Goal: Information Seeking & Learning: Find specific fact

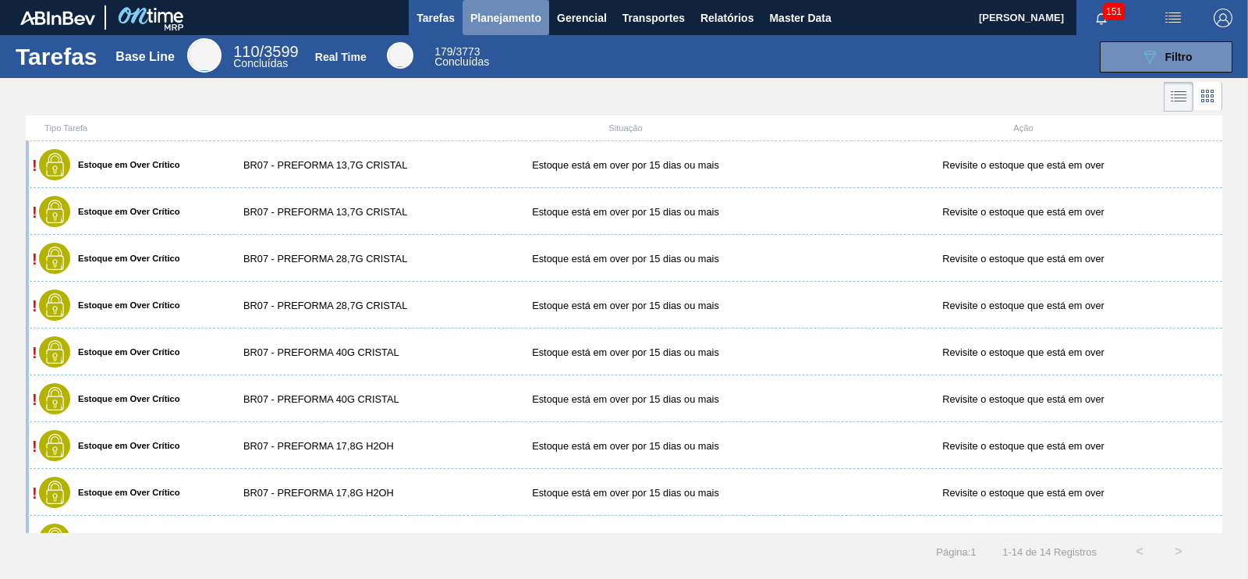
click at [477, 23] on span "Planejamento" at bounding box center [505, 18] width 71 height 19
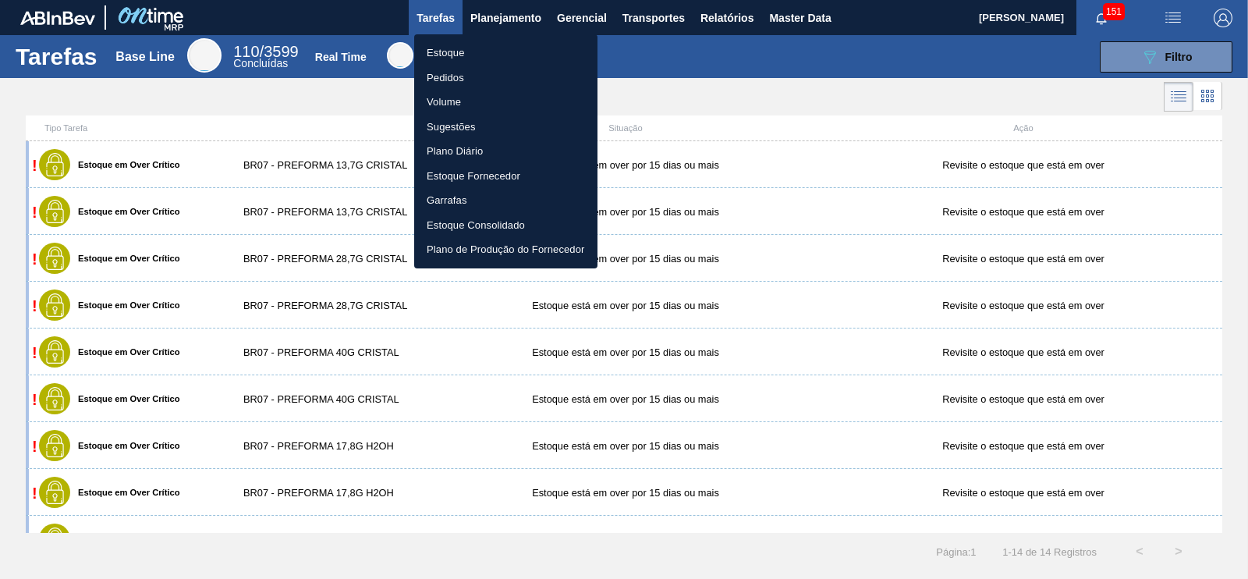
click at [448, 58] on li "Estoque" at bounding box center [505, 53] width 183 height 25
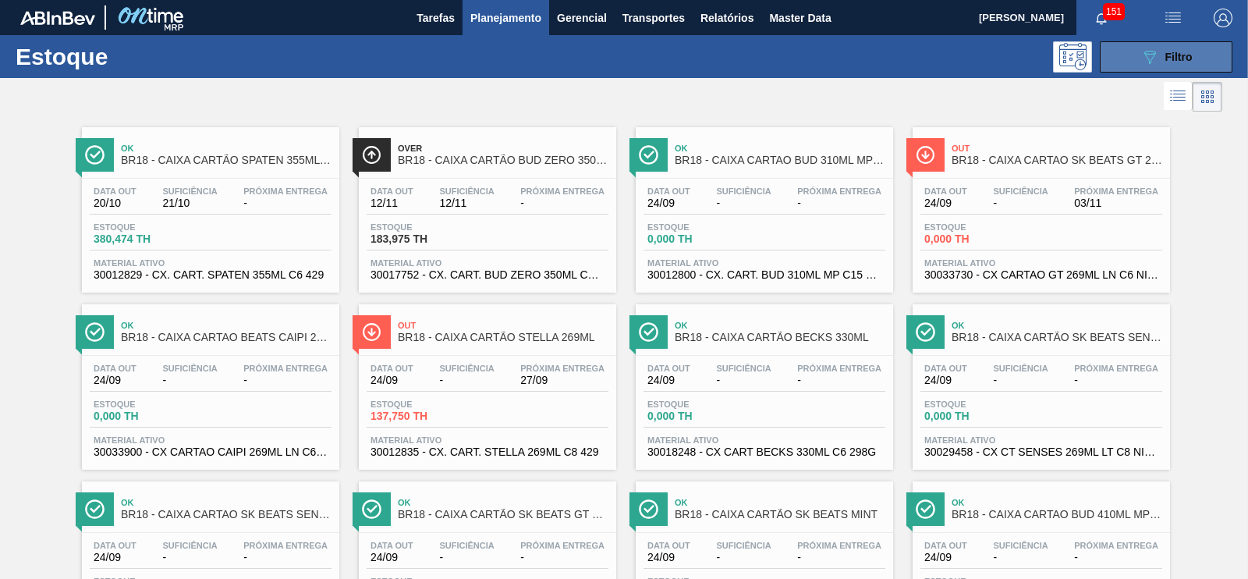
click at [1157, 53] on div "089F7B8B-B2A5-4AFE-B5C0-19BA573D28AC Filtro" at bounding box center [1166, 57] width 52 height 19
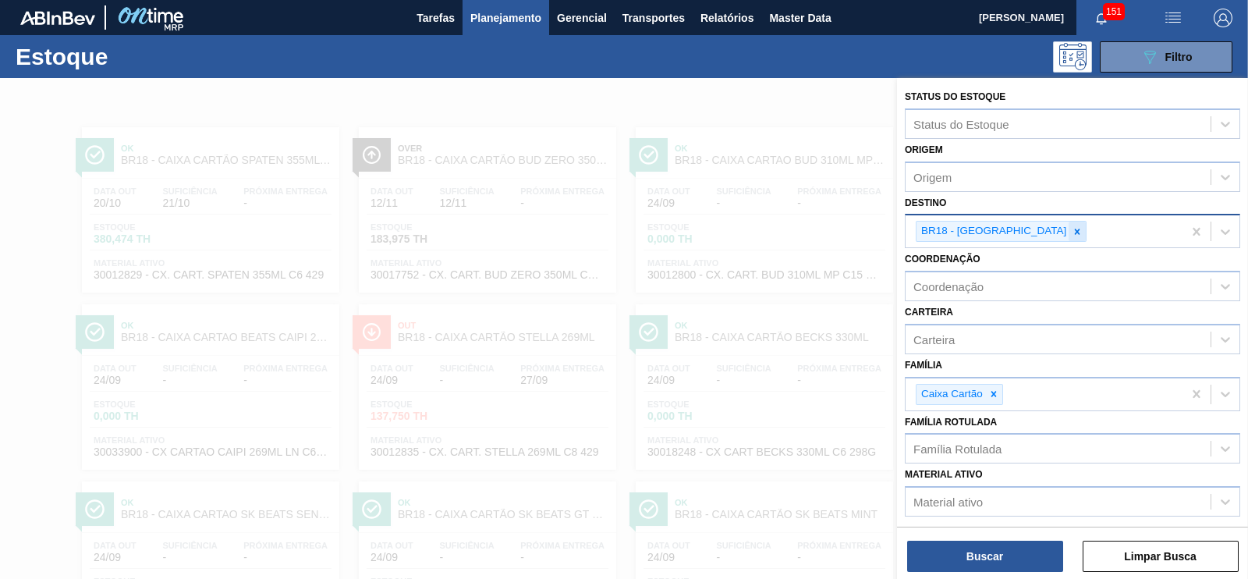
click at [1072, 228] on icon at bounding box center [1077, 231] width 11 height 11
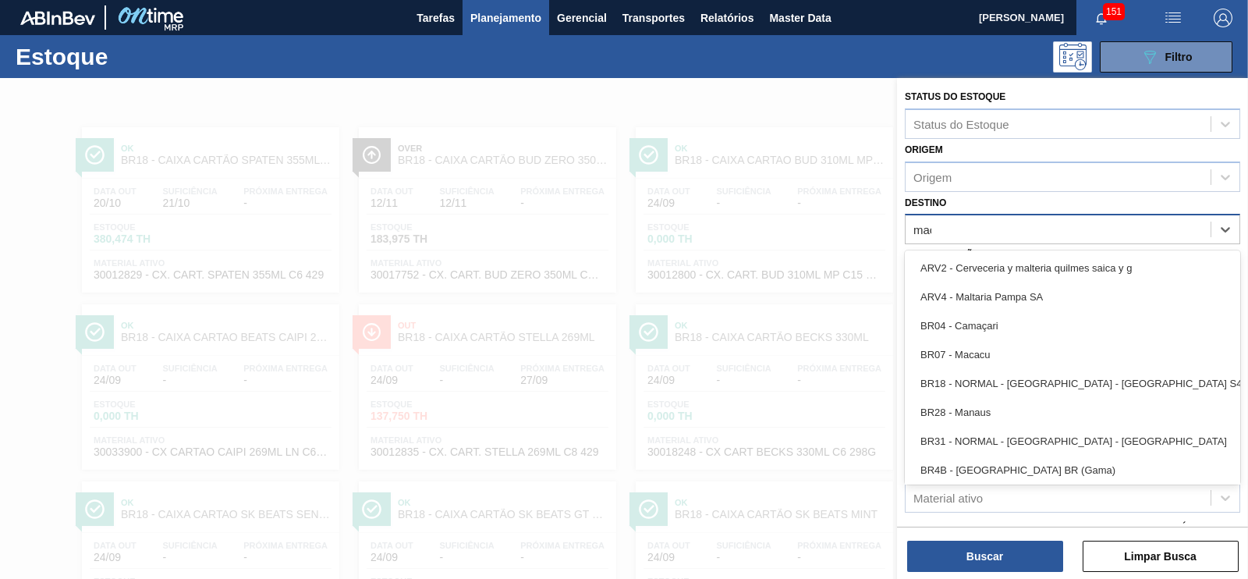
type input "maca"
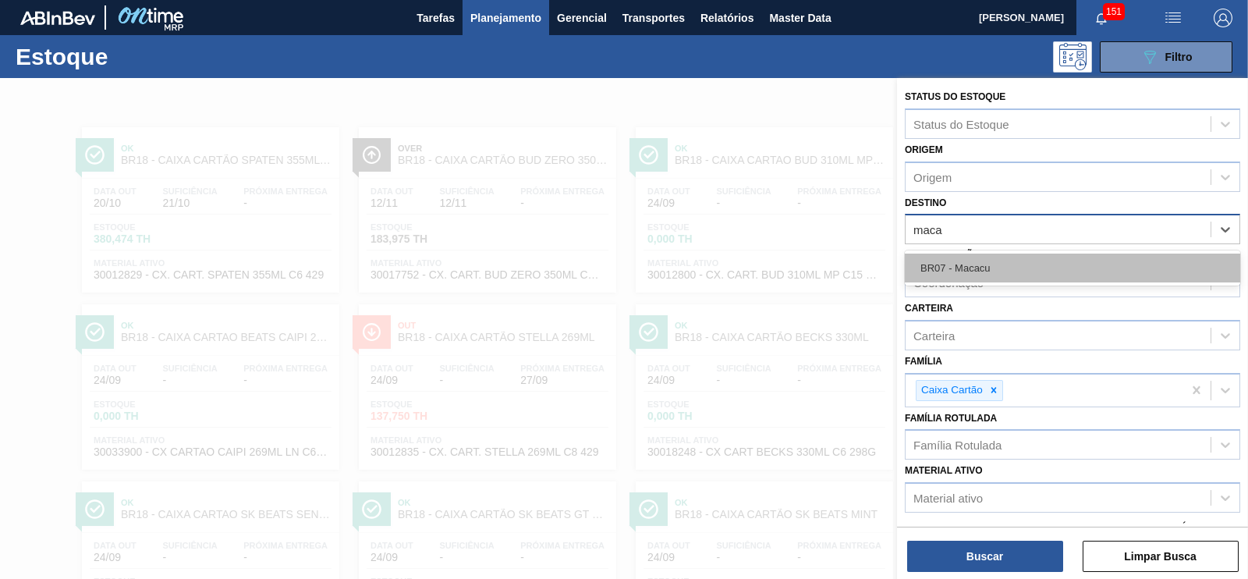
click at [994, 267] on div "BR07 - Macacu" at bounding box center [1072, 267] width 335 height 29
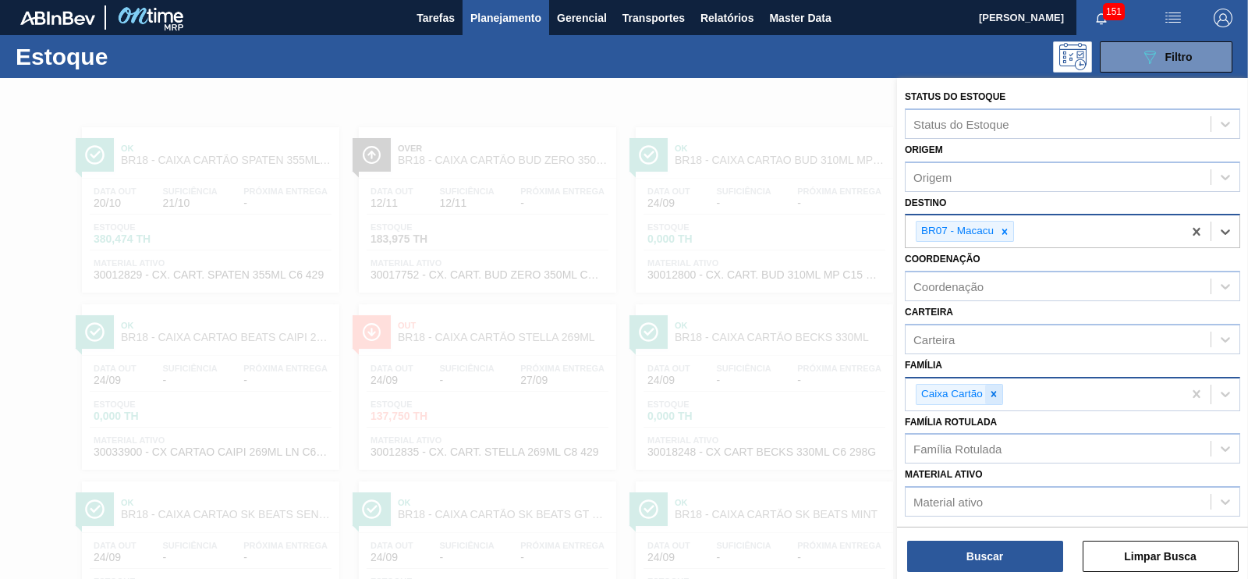
click at [994, 391] on icon at bounding box center [993, 393] width 5 height 5
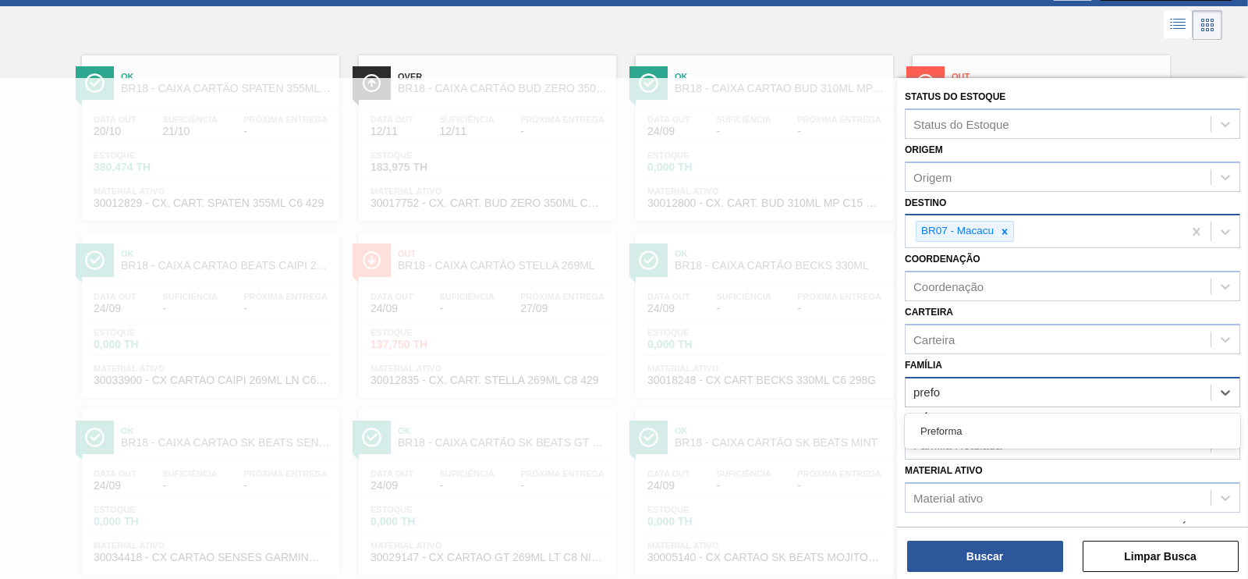
type input "prefor"
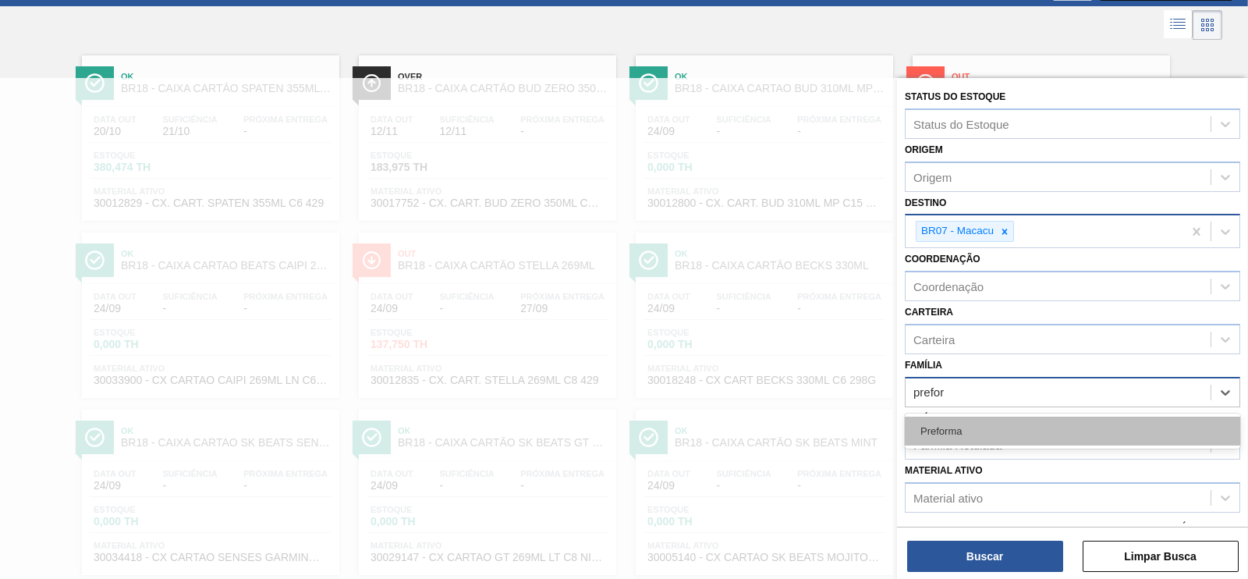
click at [983, 417] on div "Preforma" at bounding box center [1072, 431] width 335 height 29
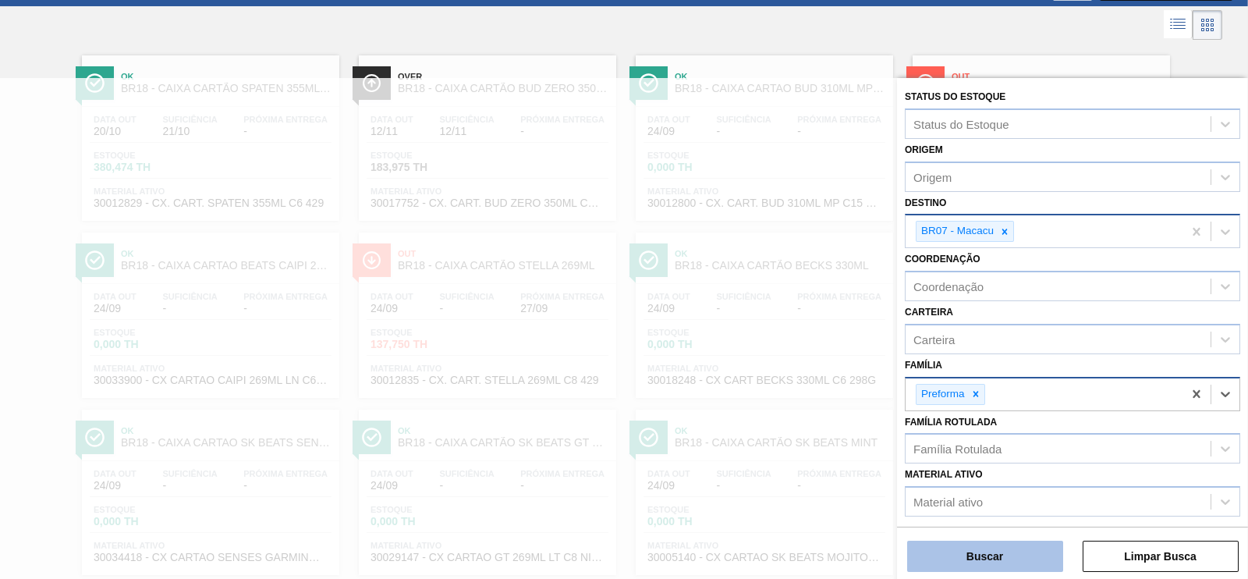
click at [991, 562] on button "Buscar" at bounding box center [985, 556] width 156 height 31
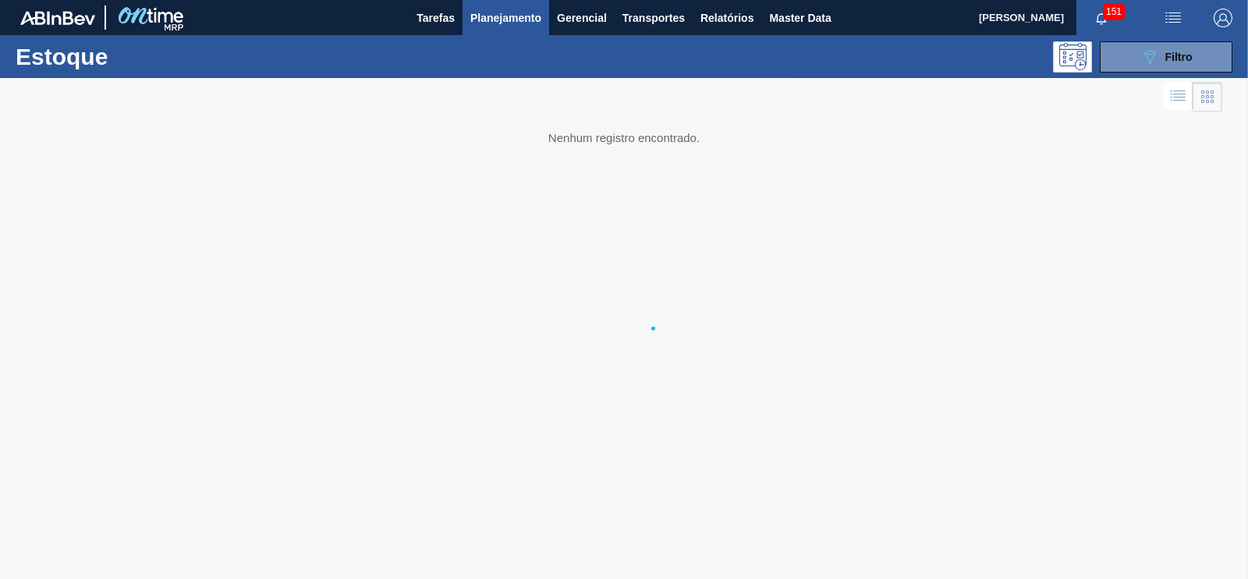
scroll to position [0, 0]
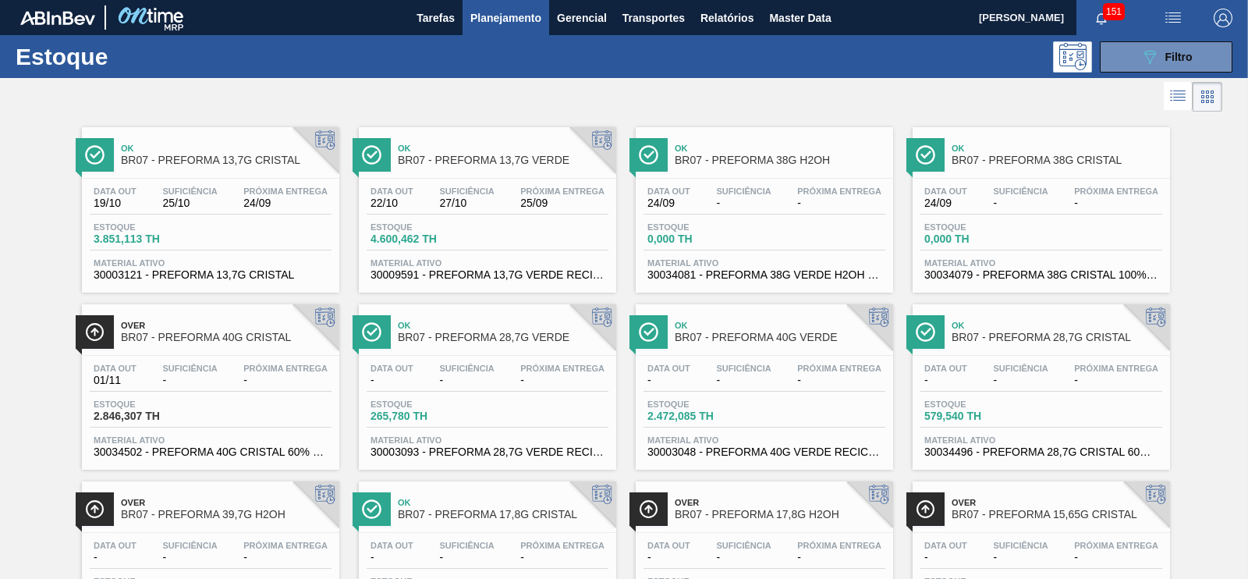
click at [198, 224] on span "Estoque" at bounding box center [148, 226] width 109 height 9
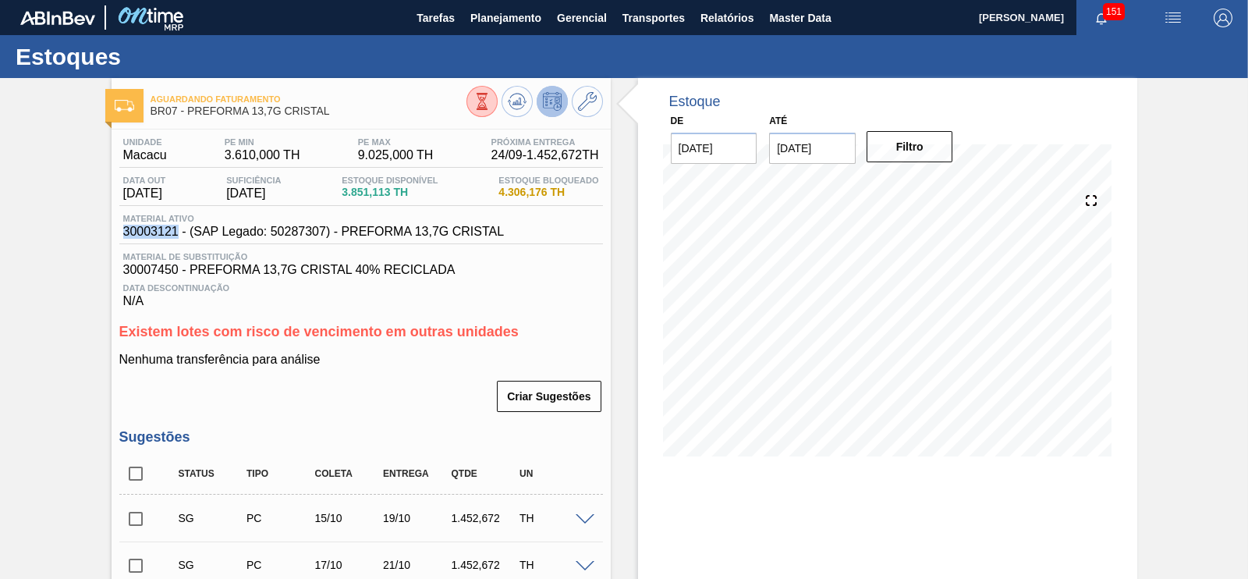
drag, startPoint x: 124, startPoint y: 232, endPoint x: 178, endPoint y: 233, distance: 53.8
click at [178, 233] on span "30003121 - (SAP Legado: 50287307) - PREFORMA 13,7G CRISTAL" at bounding box center [313, 232] width 381 height 14
copy span "30003121"
drag, startPoint x: 122, startPoint y: 268, endPoint x: 178, endPoint y: 274, distance: 55.6
click at [178, 274] on span "30007450 - PREFORMA 13,7G CRISTAL 40% RECICLADA" at bounding box center [361, 270] width 476 height 14
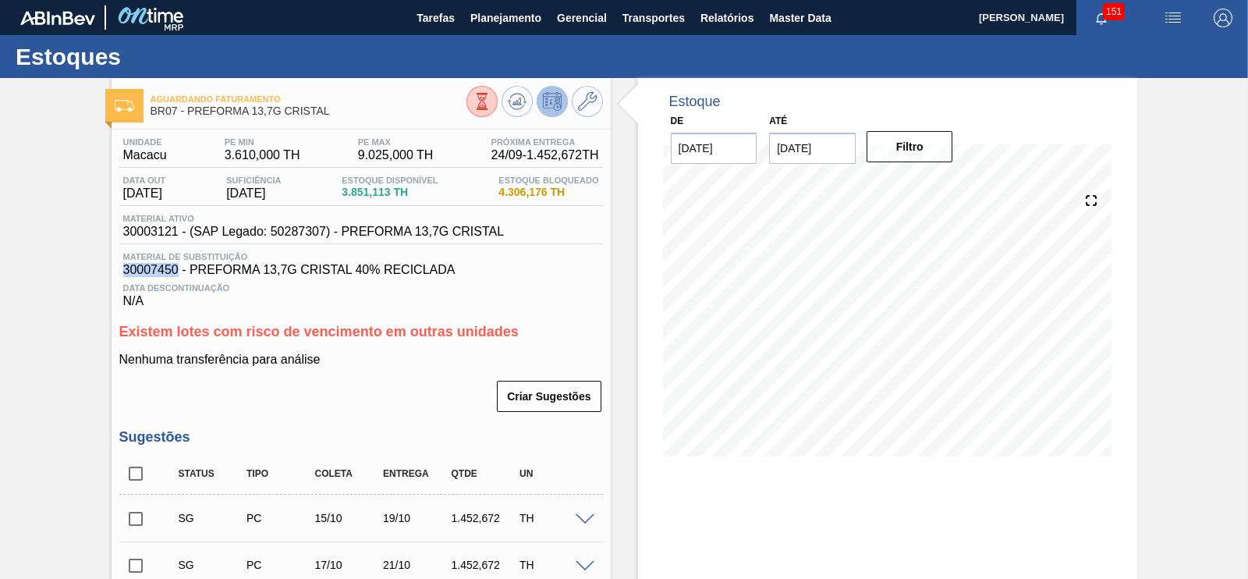
copy span "30007450"
